Goal: Information Seeking & Learning: Learn about a topic

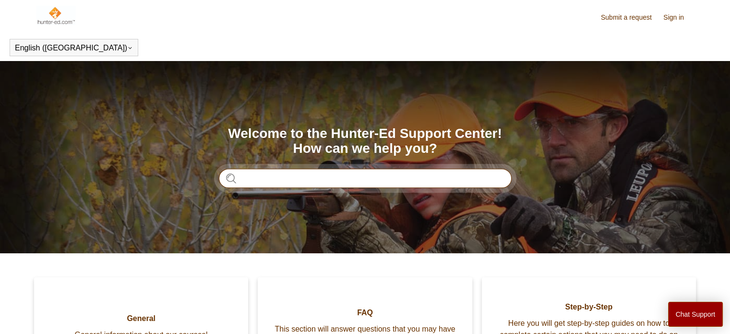
click at [326, 169] on input "Search" at bounding box center [365, 177] width 293 height 19
click at [315, 182] on input "Search" at bounding box center [365, 177] width 293 height 19
type input "**********"
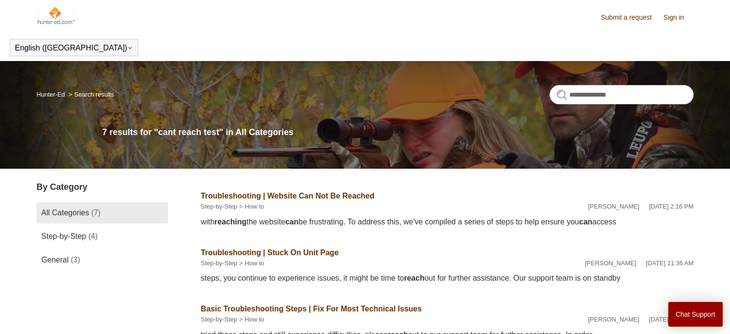
click at [317, 195] on link "Troubleshooting | Website Can Not Be Reached" at bounding box center [288, 195] width 174 height 8
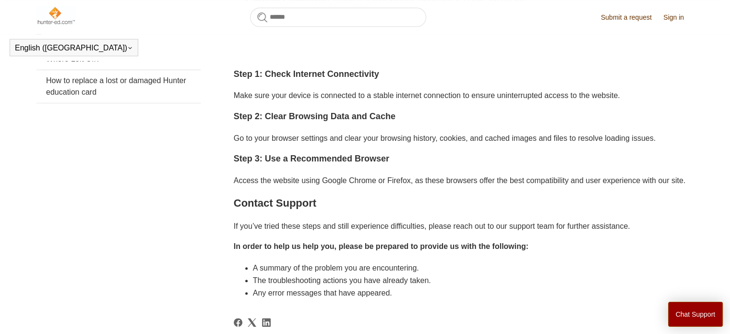
scroll to position [326, 0]
click at [700, 312] on button "Chat Support" at bounding box center [695, 313] width 55 height 25
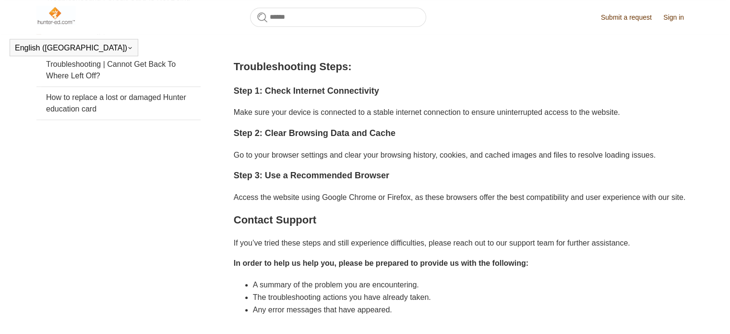
scroll to position [311, 0]
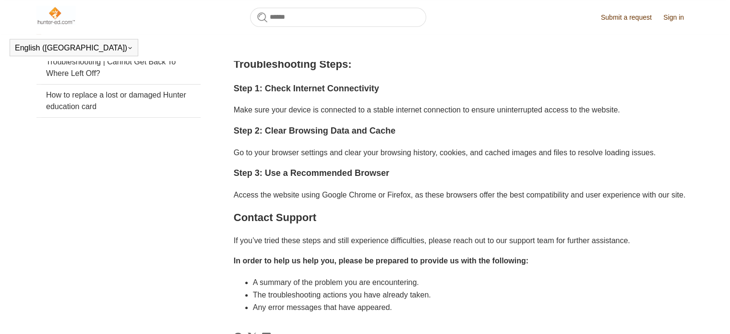
click at [682, 11] on header "Submit a request Sign in" at bounding box center [364, 17] width 657 height 34
click at [675, 18] on link "Sign in" at bounding box center [678, 17] width 30 height 10
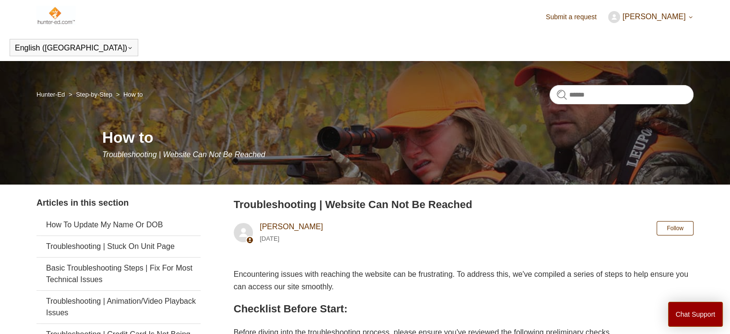
click at [654, 17] on span "Drew Pence" at bounding box center [653, 16] width 63 height 8
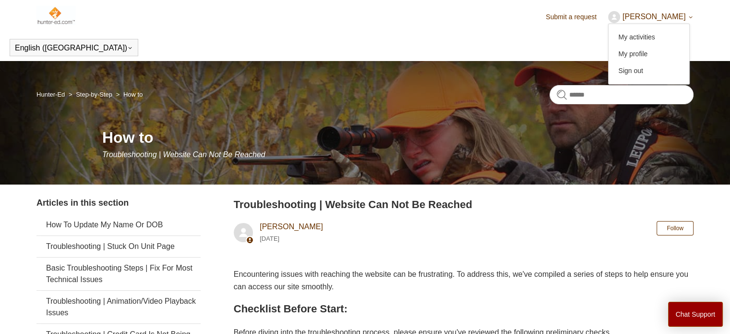
click at [57, 19] on img at bounding box center [55, 15] width 39 height 19
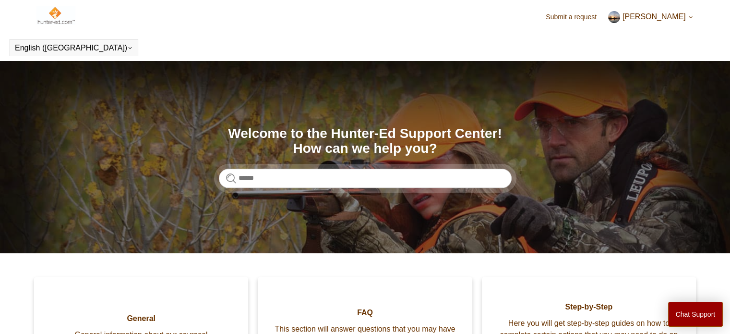
click at [666, 21] on span "[PERSON_NAME]" at bounding box center [653, 16] width 63 height 8
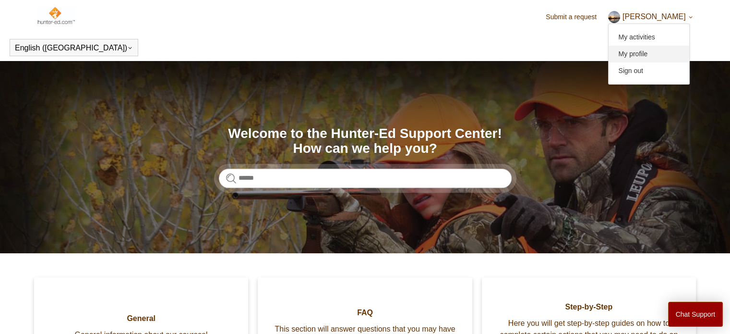
click at [669, 54] on link "My profile" at bounding box center [649, 54] width 81 height 17
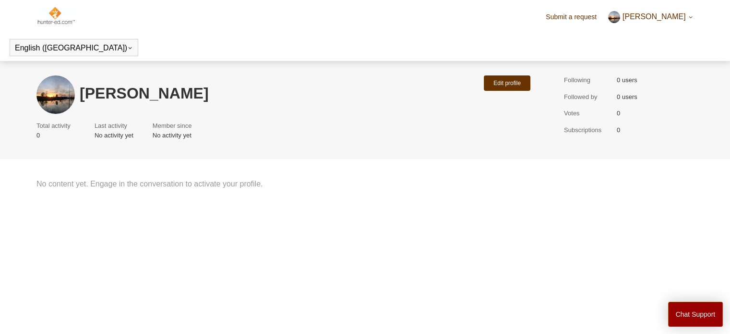
click at [690, 20] on icon at bounding box center [691, 17] width 6 height 6
click at [669, 36] on link "My activities" at bounding box center [649, 37] width 81 height 17
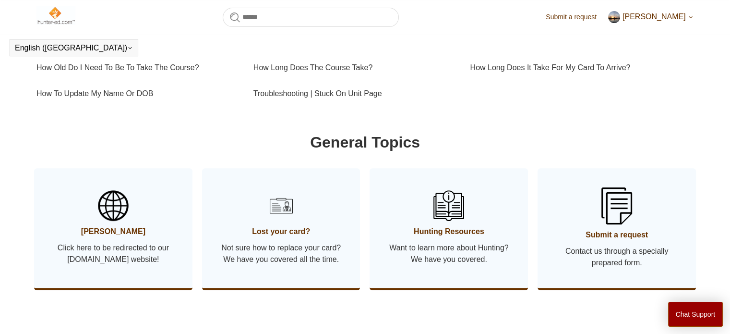
scroll to position [403, 0]
click at [682, 314] on button "Chat Support" at bounding box center [695, 313] width 55 height 25
click at [468, 135] on section "Categories General General information about our courses! FAQ This section will…" at bounding box center [364, 75] width 657 height 457
click at [568, 14] on link "Submit a request" at bounding box center [576, 17] width 60 height 10
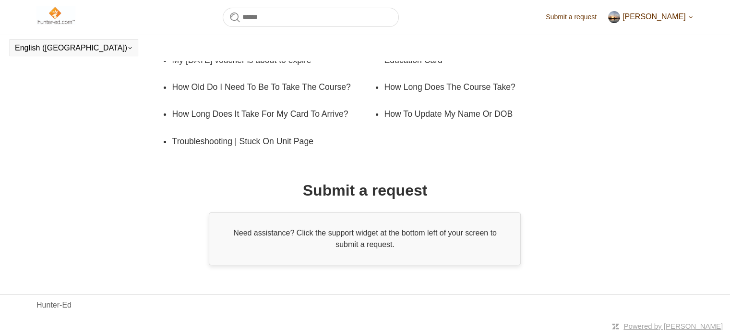
scroll to position [201, 0]
click at [371, 238] on div "Need assistance? Click the support widget at the bottom left of your screen to …" at bounding box center [365, 238] width 312 height 53
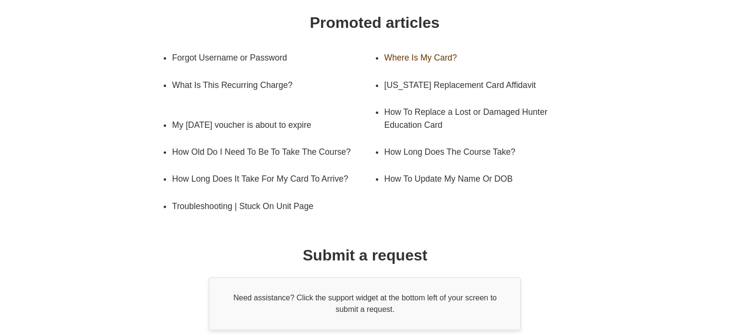
scroll to position [150, 0]
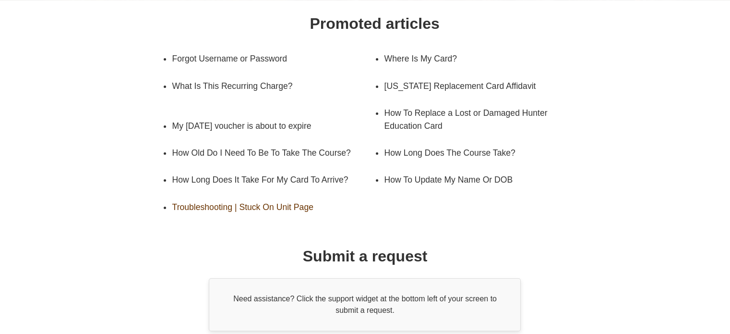
click at [257, 219] on link "Troubleshooting | Stuck On Unit Page" at bounding box center [266, 206] width 188 height 27
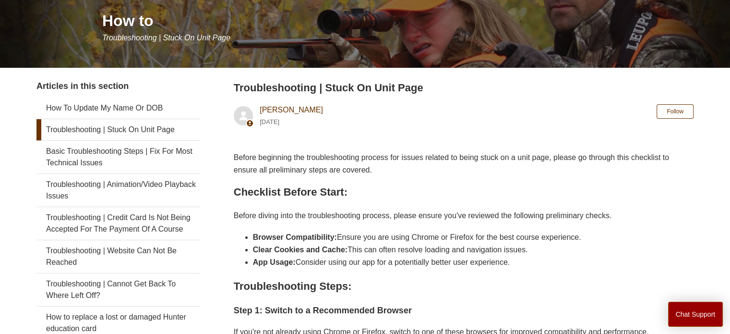
scroll to position [117, 0]
click at [149, 263] on link "Troubleshooting | Website Can Not Be Reached" at bounding box center [118, 255] width 164 height 33
